Goal: Task Accomplishment & Management: Complete application form

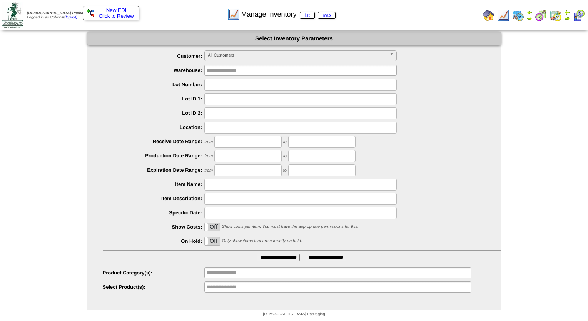
click at [488, 18] on img at bounding box center [488, 15] width 12 height 12
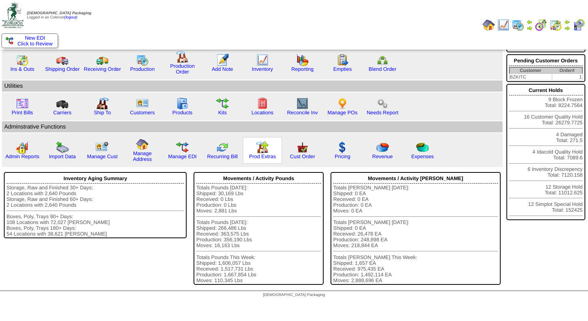
click at [257, 152] on img at bounding box center [262, 147] width 12 height 12
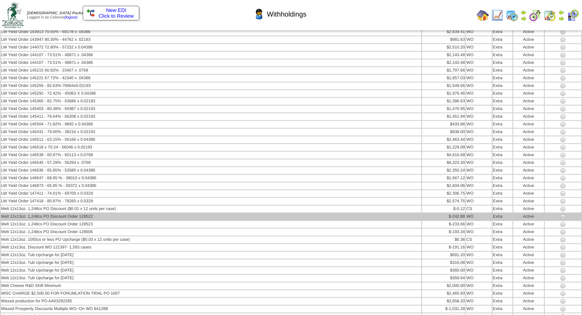
scroll to position [1043, 0]
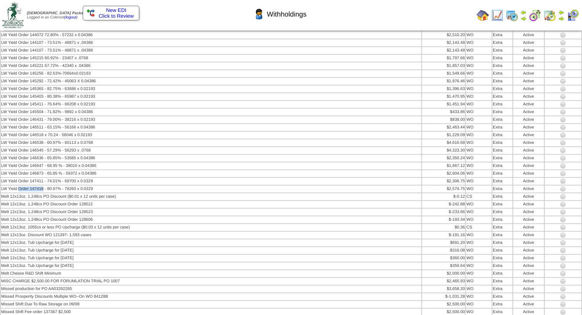
click at [485, 14] on img at bounding box center [483, 15] width 12 height 12
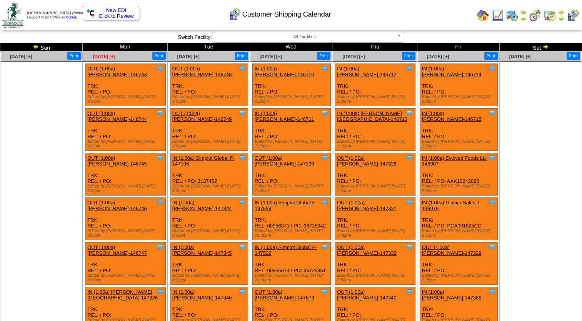
click at [103, 55] on span "[DATE] [+]" at bounding box center [104, 56] width 22 height 5
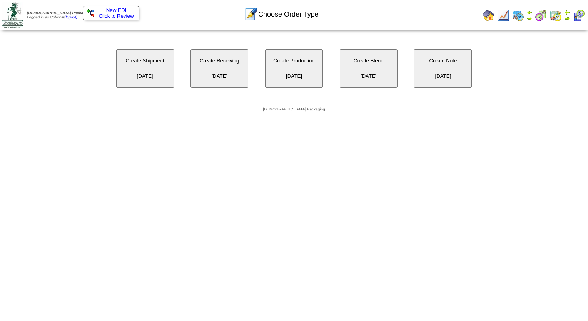
click at [205, 68] on button "Create Receiving [DATE]" at bounding box center [219, 68] width 58 height 38
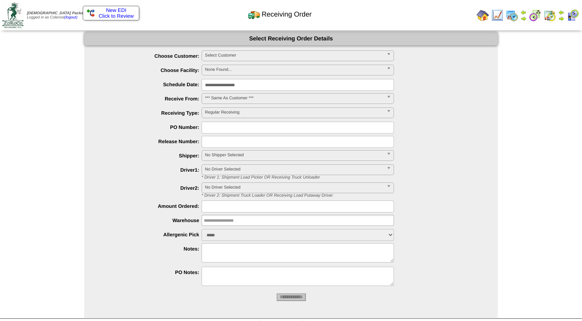
click at [255, 57] on span "Select Customer" at bounding box center [294, 55] width 179 height 9
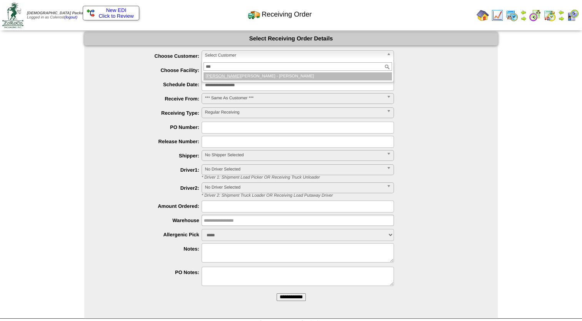
type input "****"
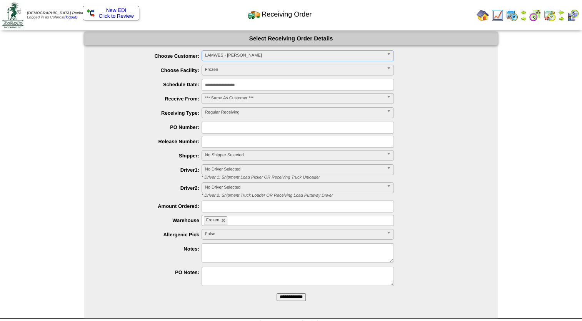
click at [284, 294] on input "**********" at bounding box center [291, 297] width 29 height 8
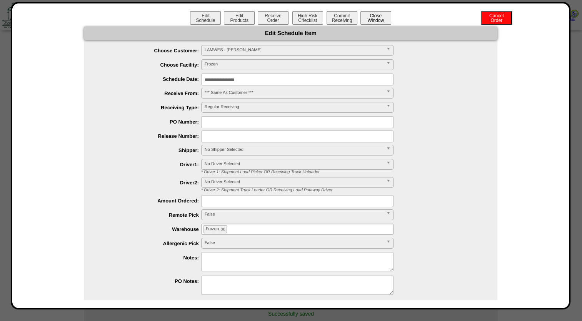
click at [374, 20] on button "Close Window" at bounding box center [376, 17] width 31 height 13
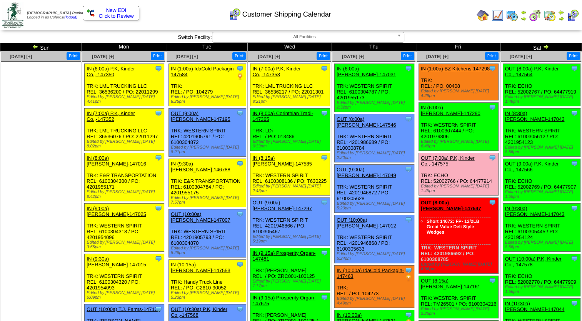
click at [547, 45] on img at bounding box center [546, 46] width 6 height 6
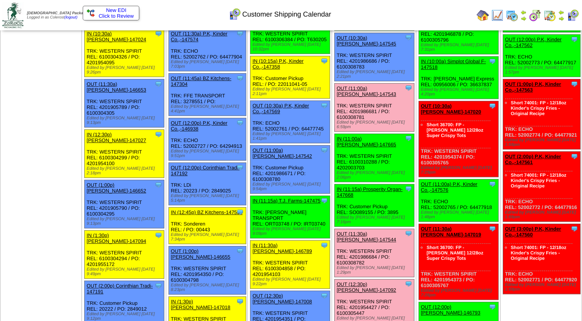
scroll to position [423, 0]
